Goal: Information Seeking & Learning: Learn about a topic

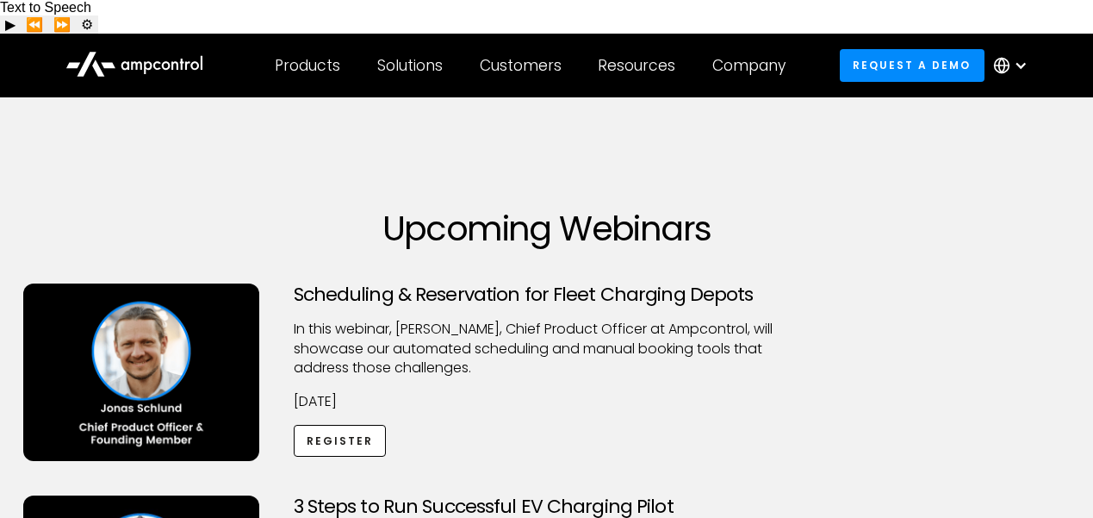
click at [1010, 40] on div at bounding box center [1014, 66] width 60 height 52
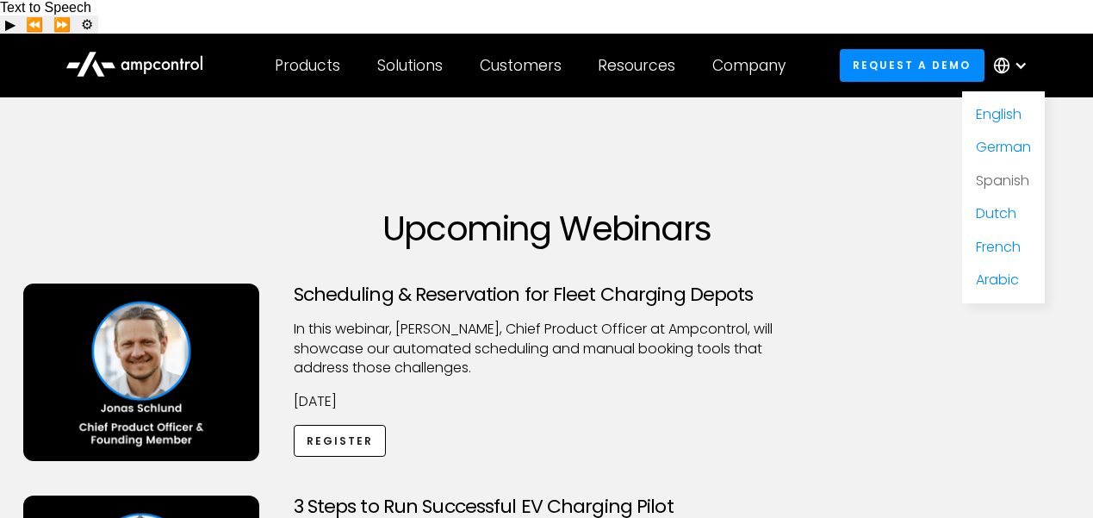
click at [1013, 170] on link "Spanish" at bounding box center [1002, 180] width 53 height 20
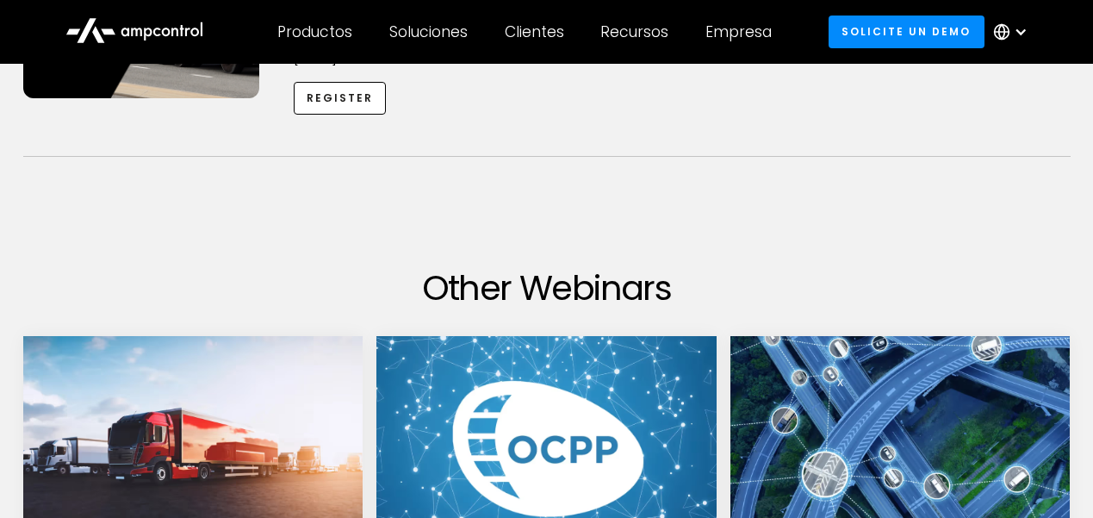
scroll to position [1116, 0]
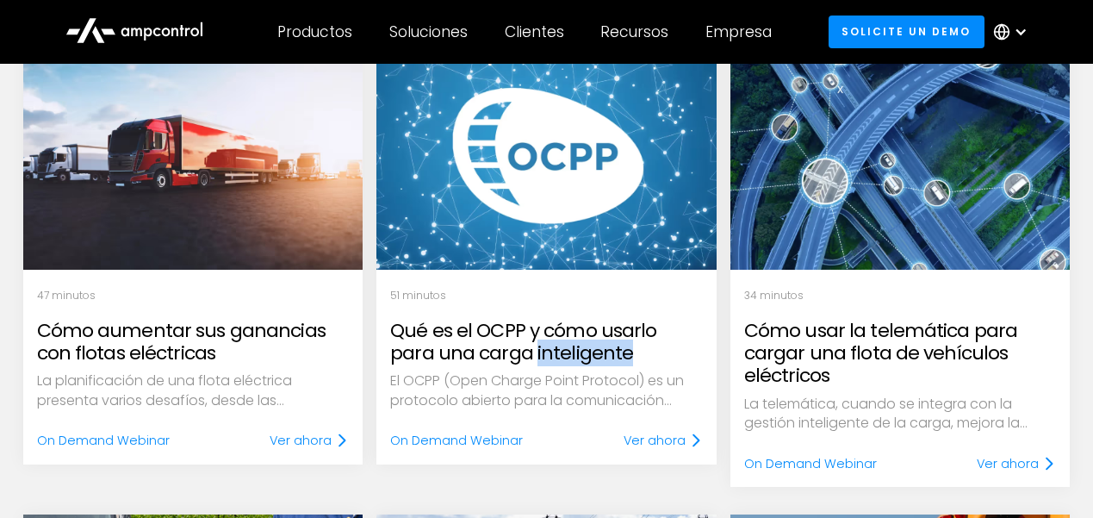
drag, startPoint x: 484, startPoint y: 309, endPoint x: 505, endPoint y: 383, distance: 77.1
click at [447, 348] on div "51 minutos Qué es el OCPP y cómo usarlo para una carga inteligente El OCPP (Ope…" at bounding box center [546, 369] width 340 height 189
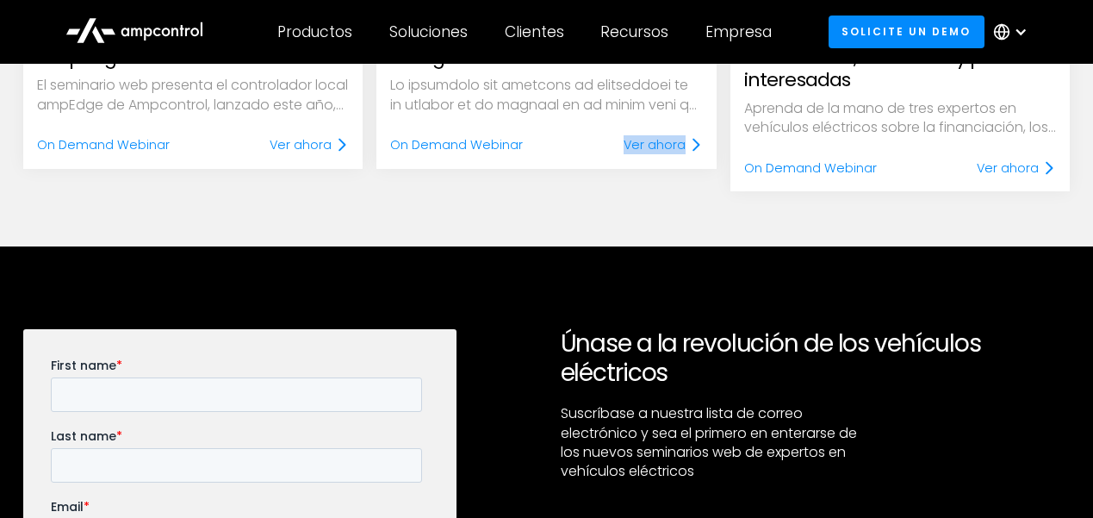
scroll to position [672, 0]
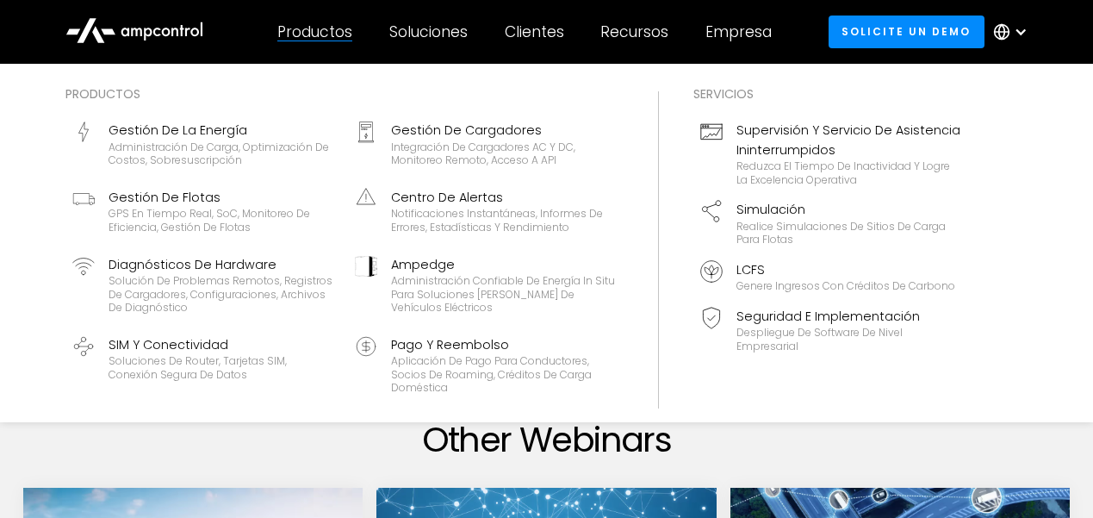
click at [356, 29] on div "Productos Productos Gestión de la energía Administración de carga, optimización…" at bounding box center [315, 32] width 112 height 60
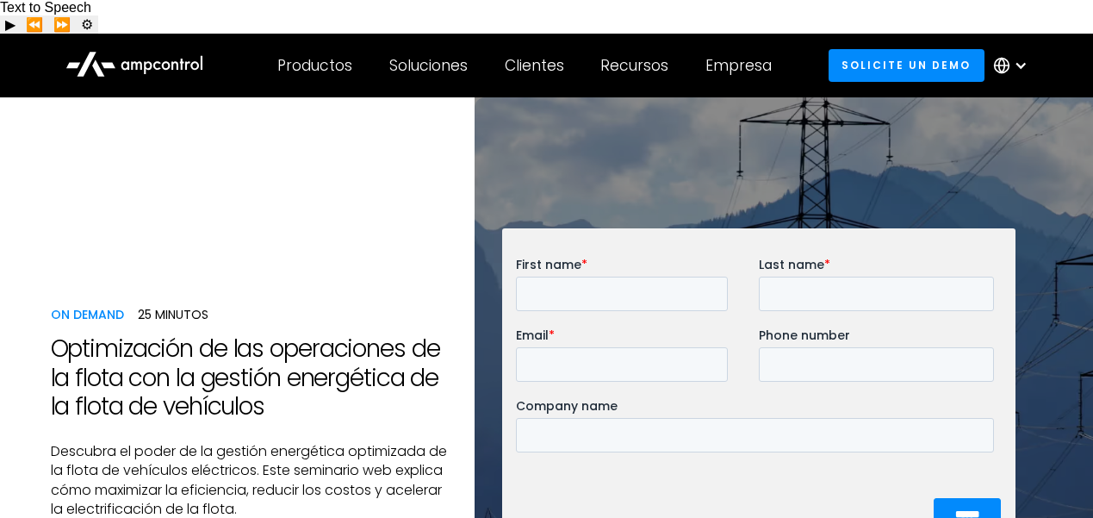
click at [215, 351] on h1 "Optimización de las operaciones de la flota con la gestión energética de la flo…" at bounding box center [249, 377] width 397 height 87
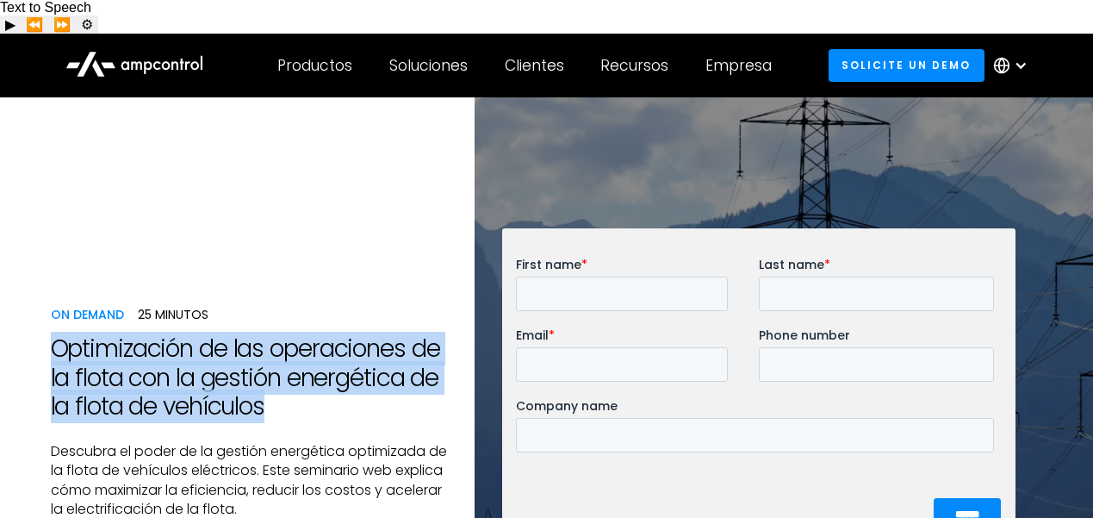
click at [215, 351] on h1 "Optimización de las operaciones de la flota con la gestión energética de la flo…" at bounding box center [249, 377] width 397 height 87
copy h1 "Optimización de las operaciones de la flota con la gestión energética de la flo…"
